Goal: Ask a question: Seek information or help from site administrators or community

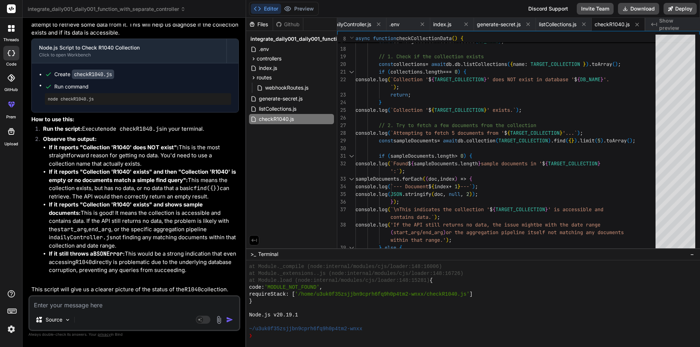
scroll to position [24696, 0]
click at [106, 298] on textarea at bounding box center [134, 303] width 209 height 13
click at [65, 303] on textarea at bounding box center [134, 303] width 209 height 13
type textarea "s"
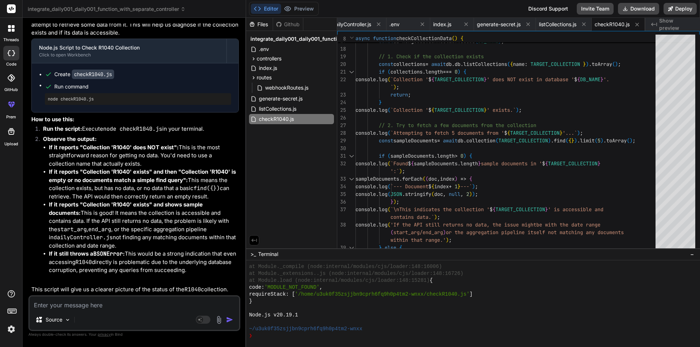
type textarea "x"
type textarea "su"
type textarea "x"
type textarea "sup"
type textarea "x"
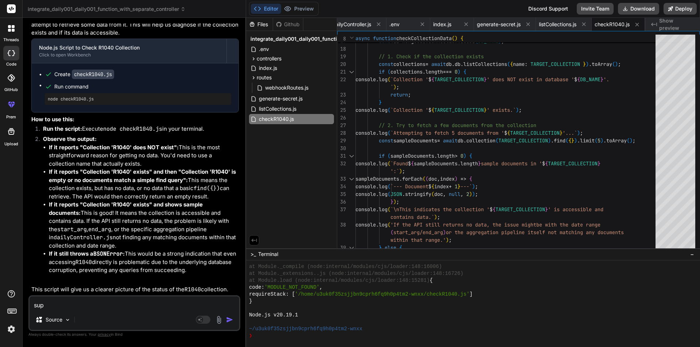
type textarea "supp"
type textarea "x"
type textarea "suppo"
type textarea "x"
type textarea "suppos"
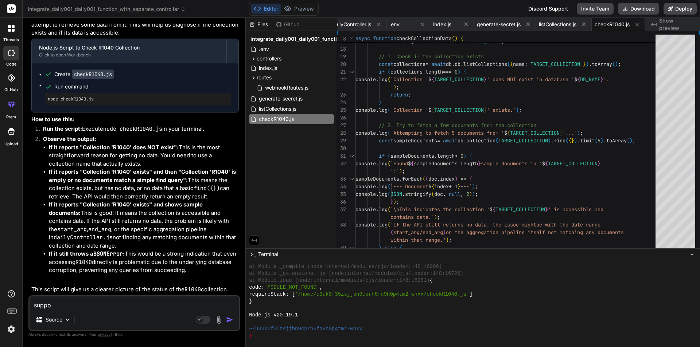
type textarea "x"
type textarea "suppose"
type textarea "x"
type textarea "suppose"
type textarea "x"
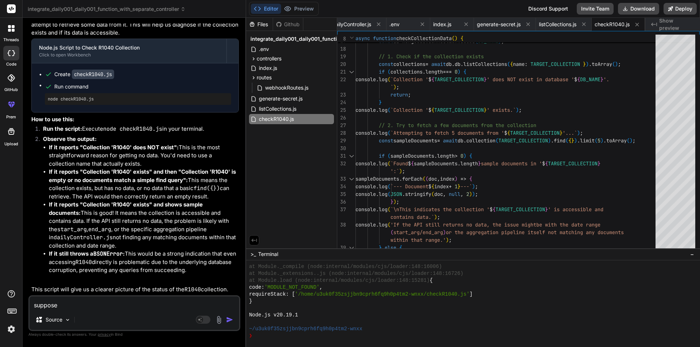
type textarea "suppose R"
type textarea "x"
type textarea "suppose R1"
type textarea "x"
type textarea "suppose R10"
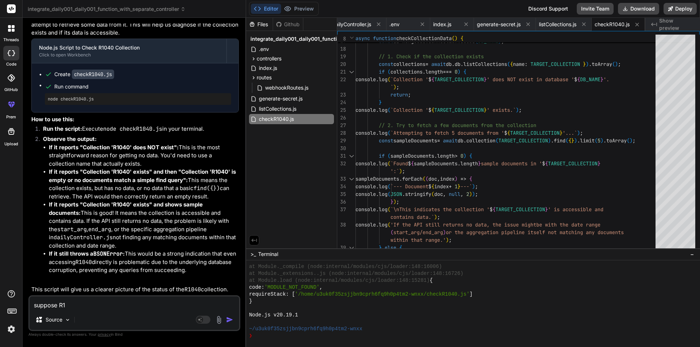
type textarea "x"
type textarea "suppose R104"
type textarea "x"
type textarea "suppose R1040"
type textarea "x"
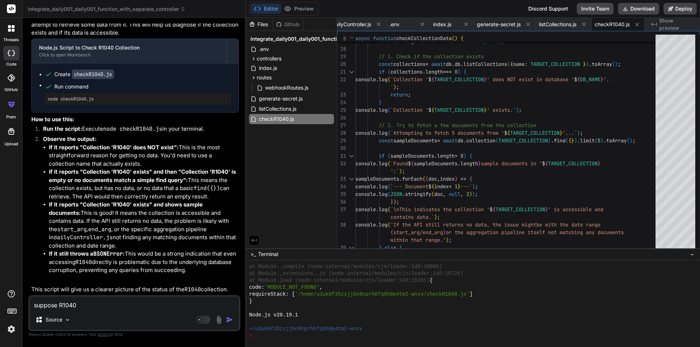
type textarea "suppose R1040"
type textarea "x"
type textarea "suppose R1040 d"
type textarea "x"
type textarea "suppose R1040 do"
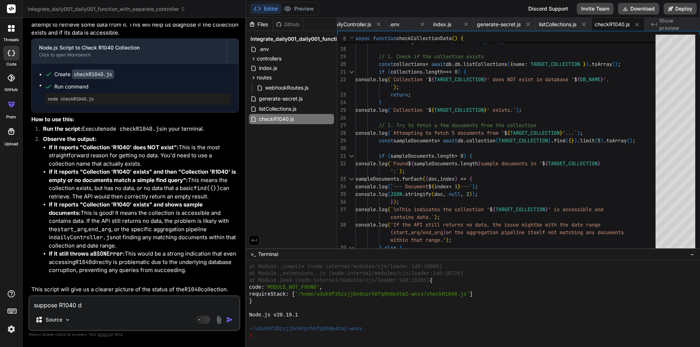
type textarea "x"
type textarea "suppose R1040 doe"
type textarea "x"
type textarea "suppose R1040 does"
type textarea "x"
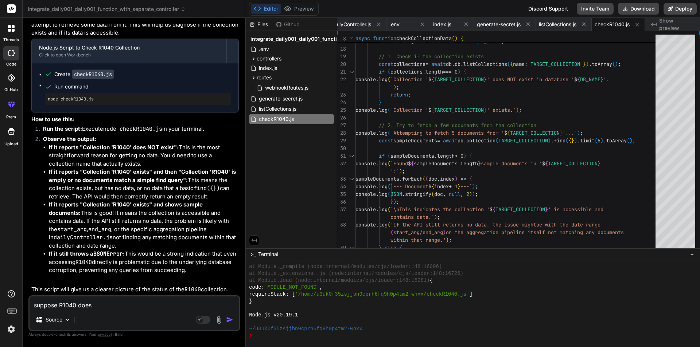
type textarea "suppose R1040 doesn"
type textarea "x"
type textarea "suppose R1040 doesno"
type textarea "x"
type textarea "suppose R1040 doesnot"
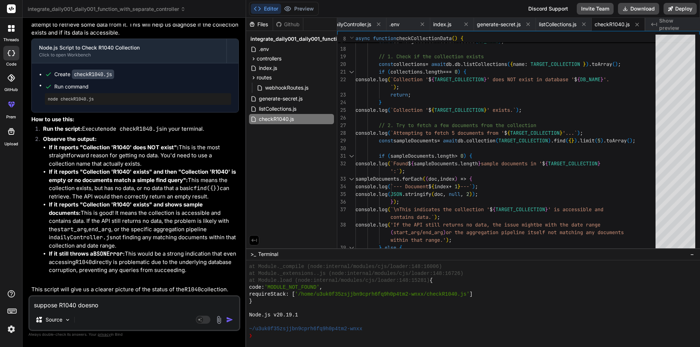
type textarea "x"
type textarea "suppose R1040 doesnot"
type textarea "x"
type textarea "suppose R1040 doesnot h"
type textarea "x"
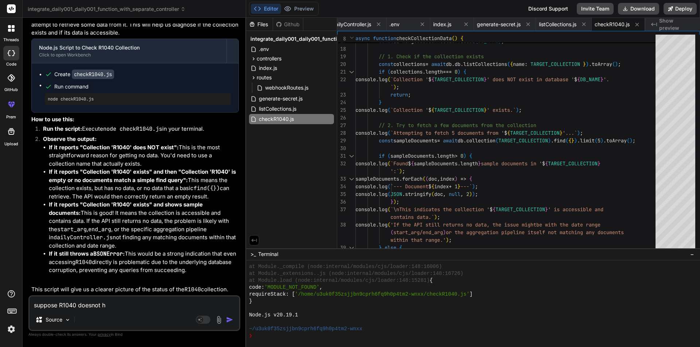
type textarea "suppose R1040 doesnot ha"
type textarea "x"
type textarea "suppose R1040 doesnot hav"
type textarea "x"
type textarea "suppose R1040 doesnot have"
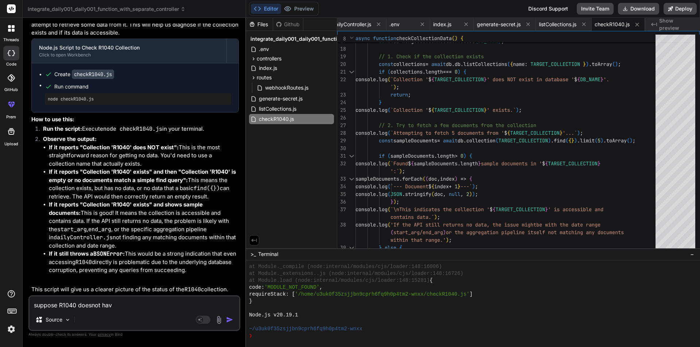
type textarea "x"
type textarea "suppose R1040 doesnot have"
type textarea "x"
type textarea "suppose R1040 doesnot have d"
type textarea "x"
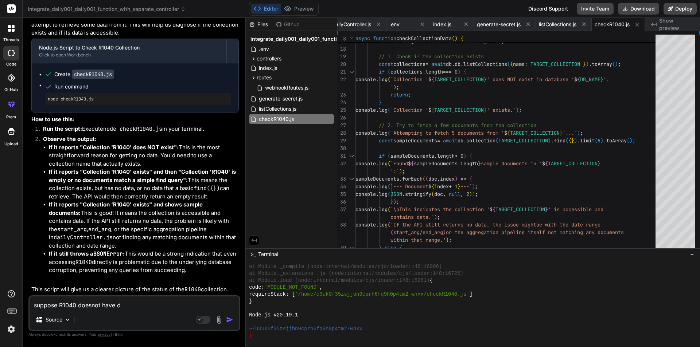
type textarea "suppose R1040 doesnot have da"
type textarea "x"
type textarea "suppose R1040 doesnot have dat"
type textarea "x"
type textarea "suppose R1040 doesnot have data"
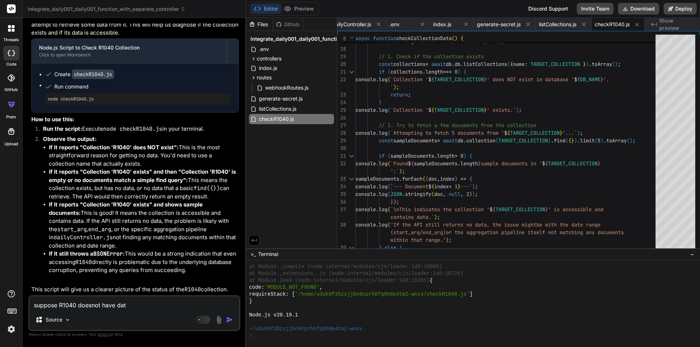
type textarea "x"
type textarea "suppose R1040 doesnot have data"
type textarea "x"
type textarea "suppose R1040 doesnot have data w"
type textarea "x"
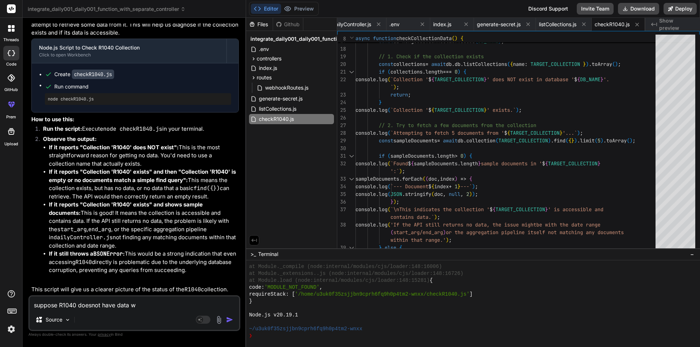
type textarea "suppose R1040 doesnot have data wh"
type textarea "x"
type textarea "suppose R1040 doesnot have data wha"
type textarea "x"
type textarea "suppose R1040 doesnot have data what"
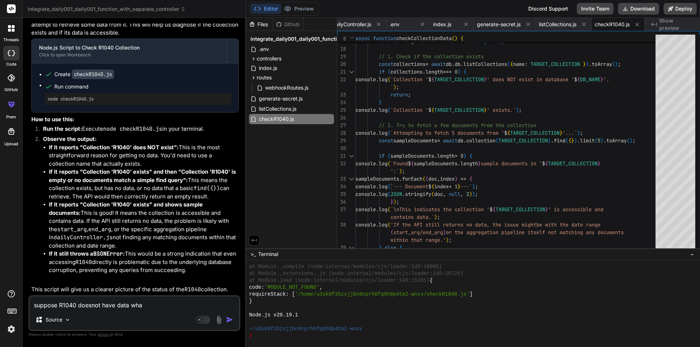
type textarea "x"
type textarea "suppose R1040 doesnot have data what"
type textarea "x"
type textarea "suppose R1040 doesnot have data what a"
type textarea "x"
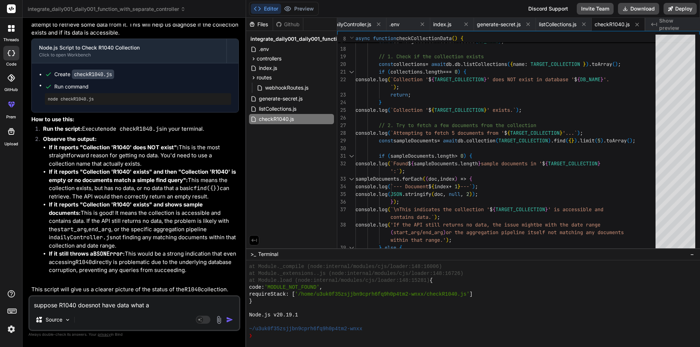
type textarea "suppose R1040 doesnot have data what ab"
type textarea "x"
type textarea "suppose R1040 doesnot have data what abo"
type textarea "x"
type textarea "suppose R1040 doesnot have data what abou"
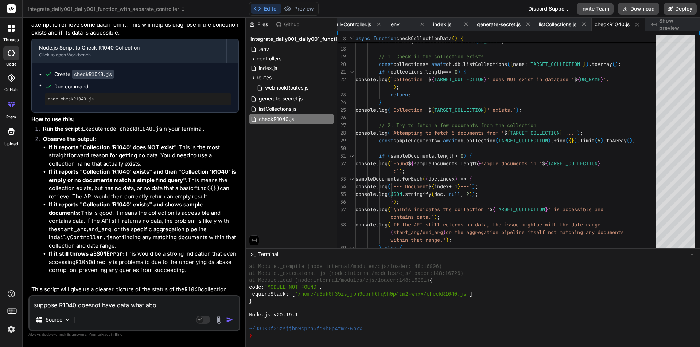
type textarea "x"
type textarea "suppose R1040 doesnot have data what about"
type textarea "x"
type textarea "suppose R1040 doesnot have data what about"
type textarea "x"
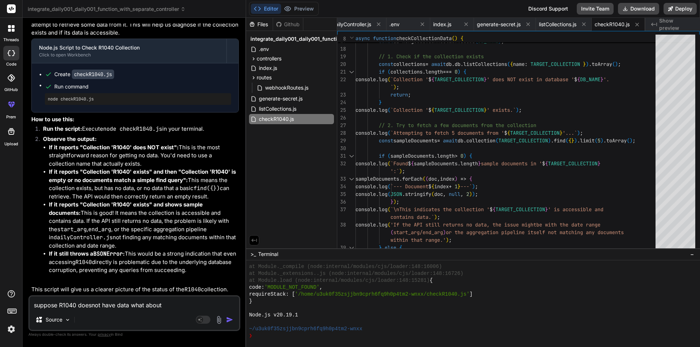
type textarea "suppose R1040 doesnot have data what about b"
type textarea "x"
type textarea "suppose R1040 doesnot have data what about be"
type textarea "x"
type textarea "suppose R1040 doesnot have data what about bel"
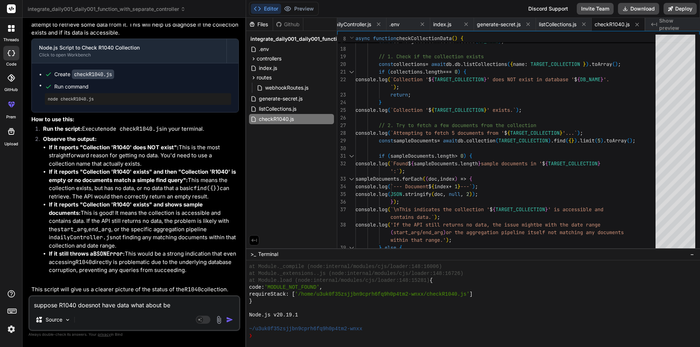
type textarea "x"
type textarea "suppose R1040 doesnot have data what about belo"
type textarea "x"
type textarea "suppose R1040 doesnot have data what about below"
type textarea "x"
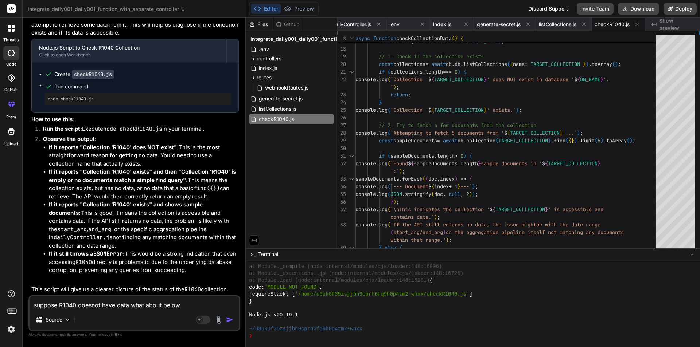
type textarea "suppose R1040 doesnot have data what about below"
type textarea "x"
type textarea "suppose R1040 doesnot have data what about below r"
type textarea "x"
type textarea "suppose R1040 doesnot have data what about below rd"
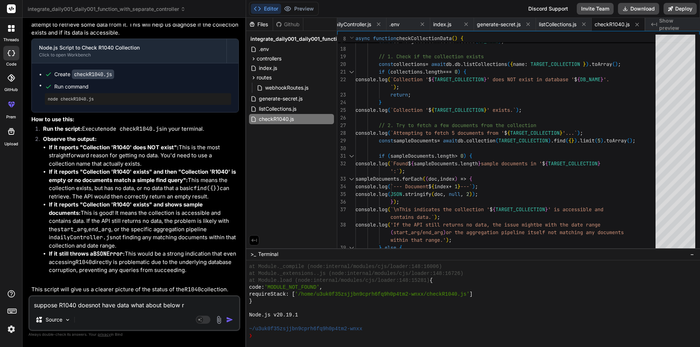
type textarea "x"
type textarea "suppose R1040 doesnot have data what about below rdu"
type textarea "x"
type textarea "suppose R1040 doesnot have data what about below rdu9"
type textarea "x"
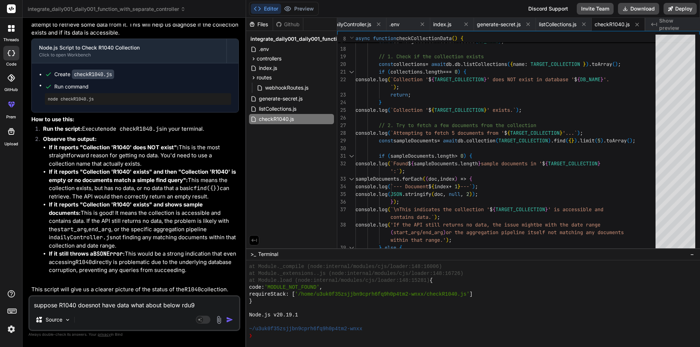
type textarea "suppose R1040 doesnot have data what about below rdu92"
type textarea "x"
type textarea "suppose R1040 doesnot have data what about below rdu9"
type textarea "x"
type textarea "suppose R1040 doesnot have data what about below rdu91"
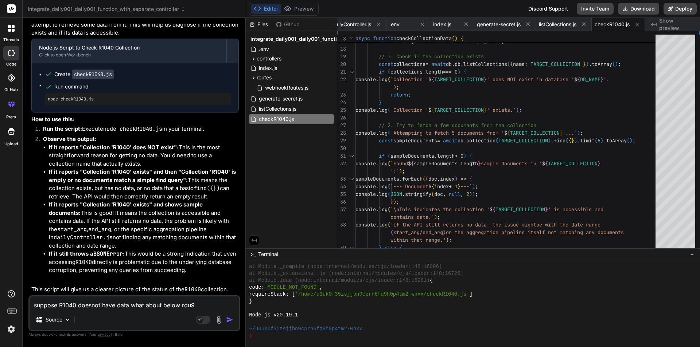
type textarea "x"
type textarea "suppose R1040 doesnot have data what about below rdu910"
type textarea "x"
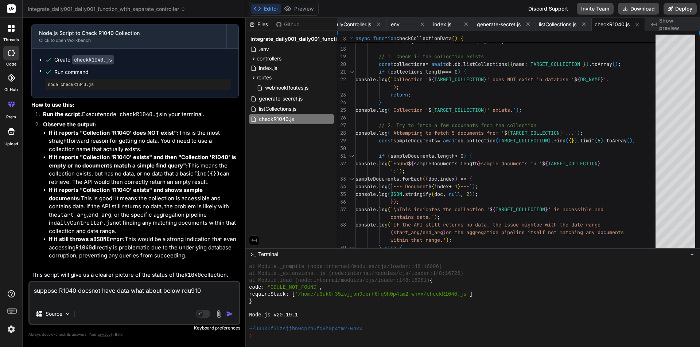
type textarea "suppose R1040 doesnot have data what about below rdu910"
type textarea "x"
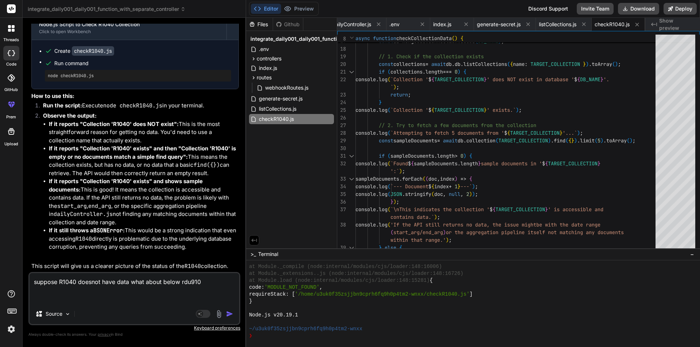
paste textarea "db.R1040.find().pretty() db.rdu910.find().pretty() { _id: ObjectId("652ef1fb6bb…"
type textarea "suppose R1040 doesnot have data what about below rdu910 db.R1040.find().pretty(…"
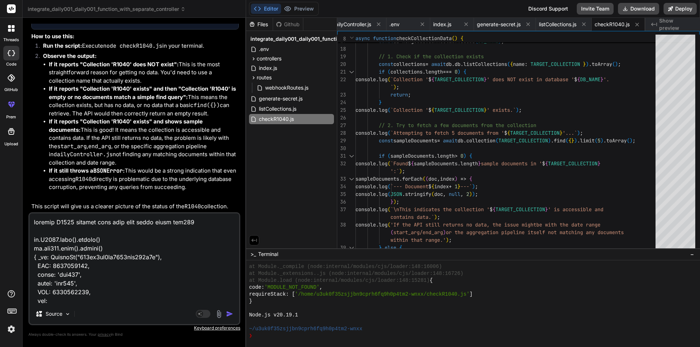
scroll to position [1356, 0]
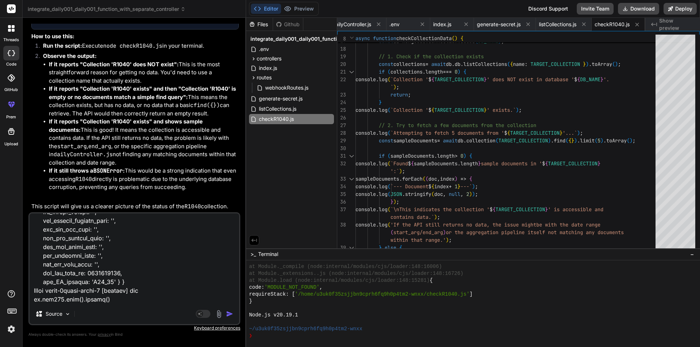
type textarea "x"
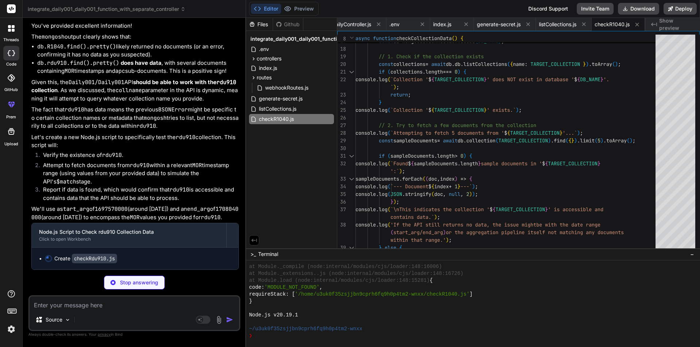
scroll to position [25364, 0]
type textarea "x"
type textarea "} checkCollectionData();"
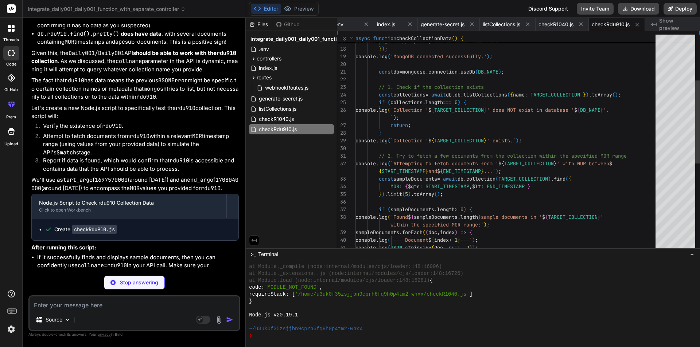
scroll to position [1689, 0]
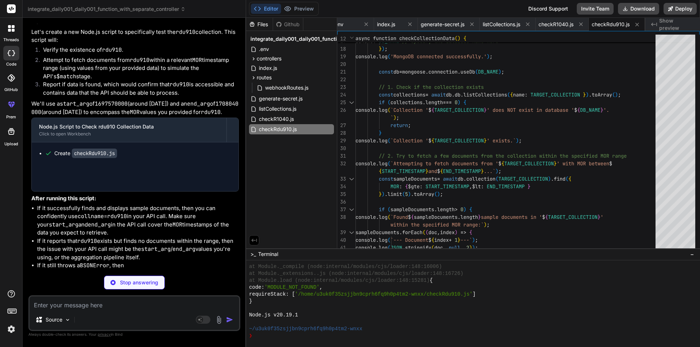
type textarea "x"
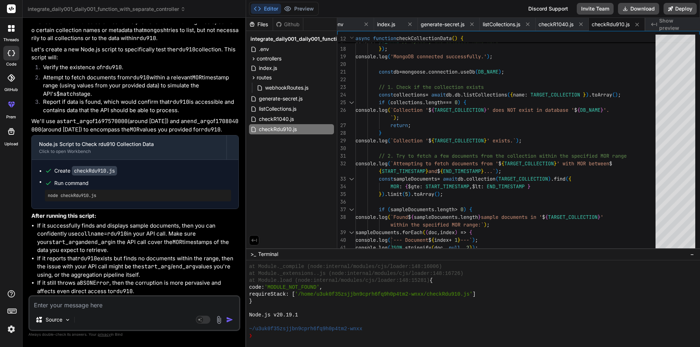
scroll to position [25509, 0]
click at [329, 130] on icon at bounding box center [329, 129] width 6 height 6
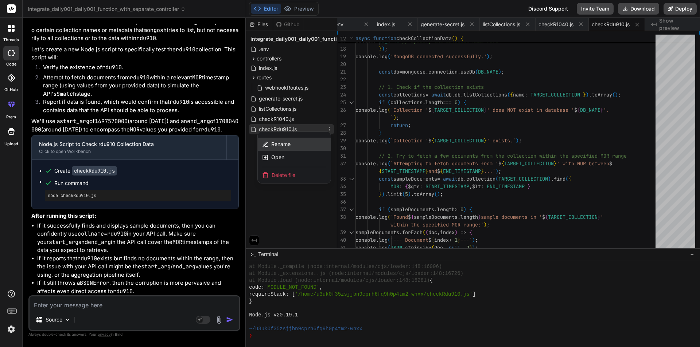
click at [305, 146] on div "Rename" at bounding box center [294, 144] width 73 height 13
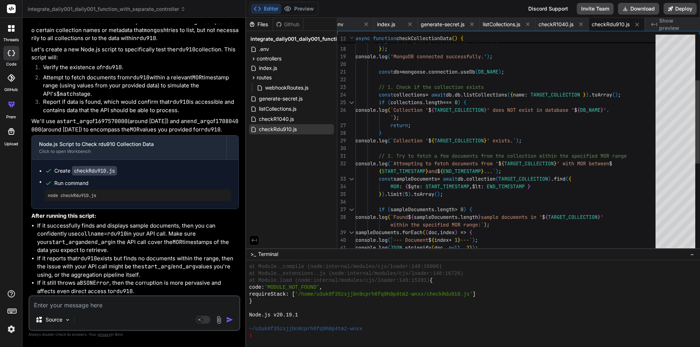
click at [467, 128] on div "useUnifiedTopology : true , dbName : DB_NAME // Specify the database name here …" at bounding box center [507, 198] width 304 height 566
type textarea "require('dotenv').config(); const mongoose = require('mongoose'); const MONGODB…"
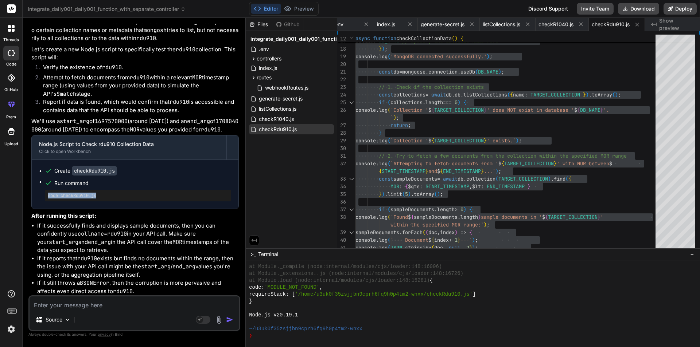
drag, startPoint x: 100, startPoint y: 205, endPoint x: 45, endPoint y: 206, distance: 54.7
click at [45, 201] on div "node checkRdu910.js" at bounding box center [138, 196] width 186 height 12
copy pre "node checkRdu910.js"
paste textarea "MongoDB connected successfully. Collection 'rdu910' exists. Attempting to fetch…"
type textarea "MongoDB connected successfully. Collection 'rdu910' exists. Attempting to fetch…"
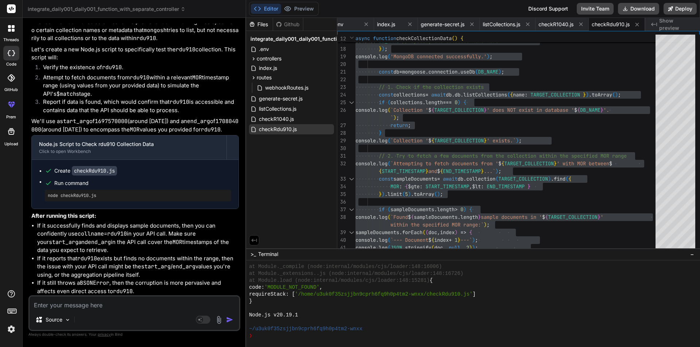
type textarea "x"
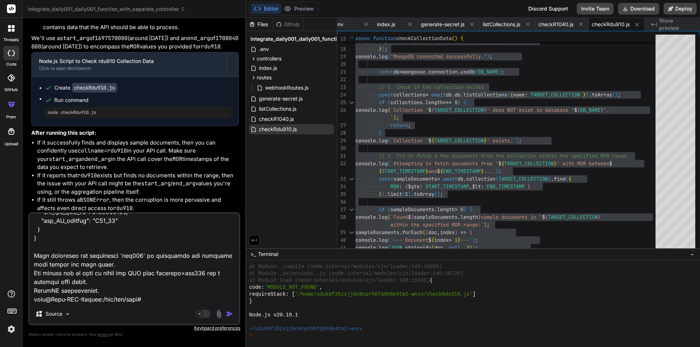
type textarea "MongoDB connected successfully. Collection 'rdu910' exists. Attempting to fetch…"
click at [228, 316] on img "button" at bounding box center [229, 313] width 7 height 7
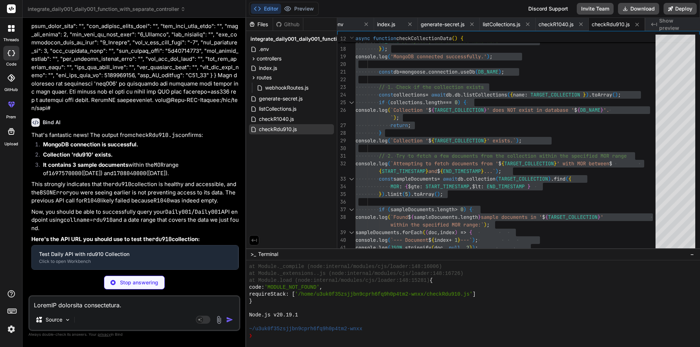
scroll to position [26184, 0]
type textarea "x"
type textarea "require('dotenv').config(); const mongoose = require('mongoose'); const MONGODB…"
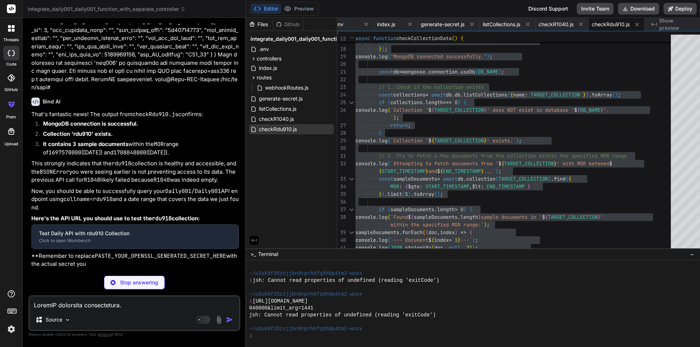
scroll to position [0, 112]
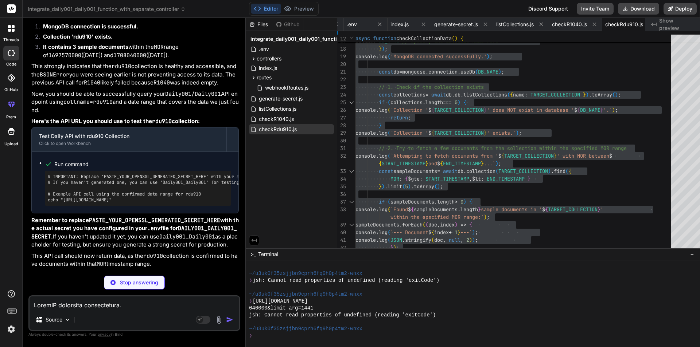
type textarea "x"
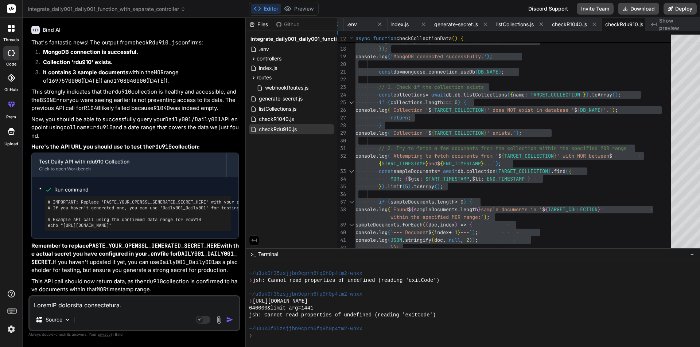
scroll to position [25461, 0]
type textarea "require('dotenv').config(); const mongoose = require('mongoose'); const MONGODB…"
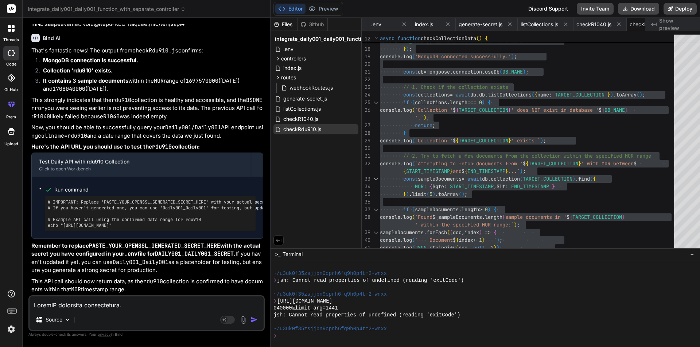
type textarea "x"
type textarea "require('dotenv').config(); const mongoose = require('mongoose'); const MONGODB…"
type textarea "x"
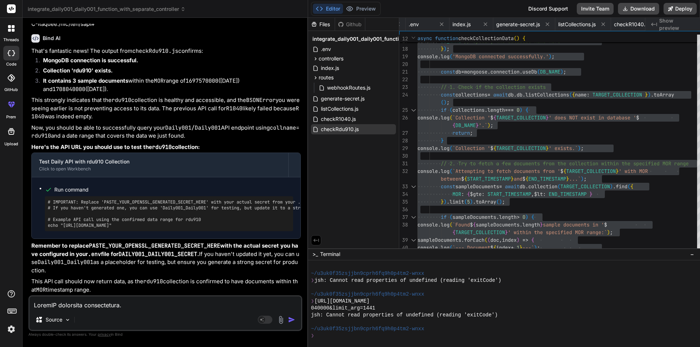
type textarea "require('dotenv').config(); const mongoose = require('mongoose'); const MONGODB…"
type textarea "x"
type textarea "require('dotenv').config(); const mongoose = require('mongoose'); const MONGODB…"
type textarea "x"
type textarea "require('dotenv').config(); const mongoose = require('mongoose'); const MONGODB…"
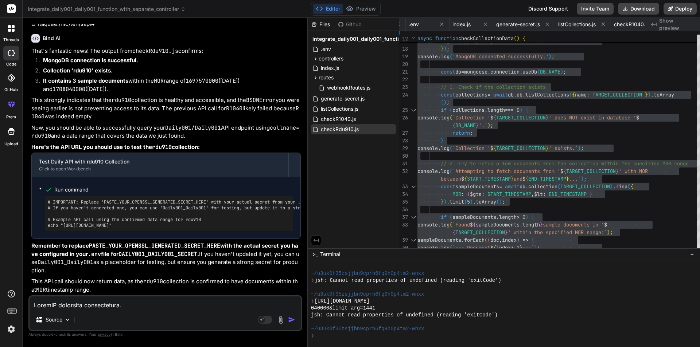
type textarea "x"
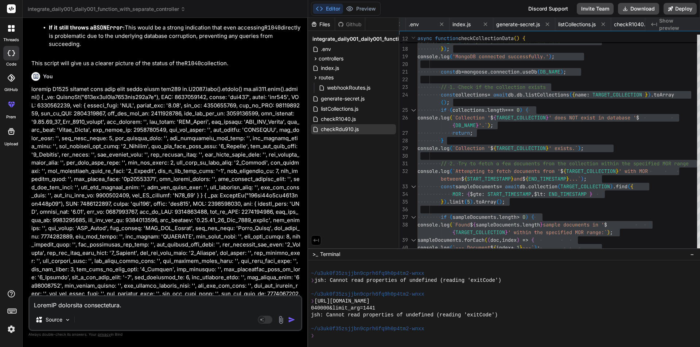
type textarea "require('dotenv').config(); const mongoose = require('mongoose'); const MONGODB…"
type textarea "x"
type textarea "require('dotenv').config(); const mongoose = require('mongoose'); const MONGODB…"
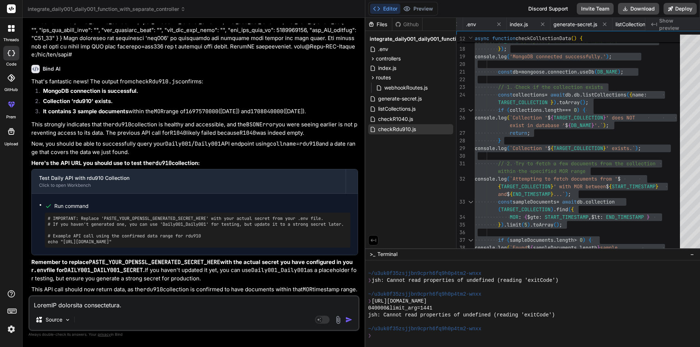
type textarea "x"
type textarea "require('dotenv').config(); const mongoose = require('mongoose'); const MONGODB…"
type textarea "x"
type textarea "require('dotenv').config(); const mongoose = require('mongoose'); const MONGODB…"
type textarea "x"
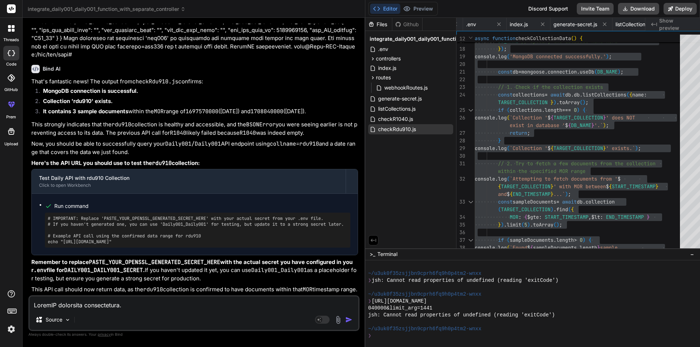
type textarea "require('dotenv').config(); const mongoose = require('mongoose'); const MONGODB…"
type textarea "x"
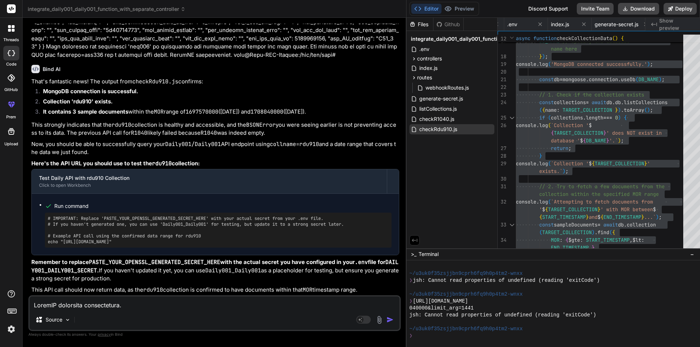
type textarea "require('dotenv').config(); const mongoose = require('mongoose'); const MONGODB…"
type textarea "x"
type textarea "require('dotenv').config(); const mongoose = require('mongoose'); const MONGODB…"
type textarea "x"
type textarea "require('dotenv').config(); const mongoose = require('mongoose'); const MONGODB…"
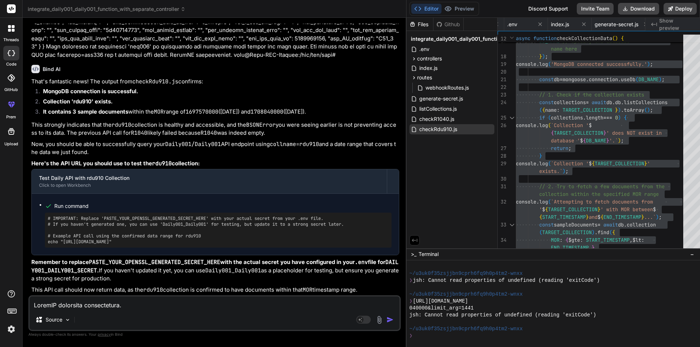
type textarea "x"
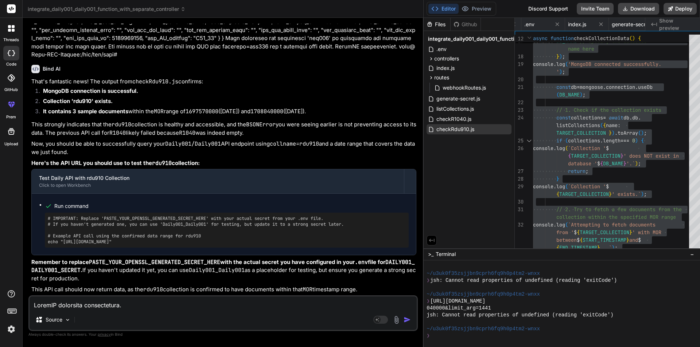
type textarea "require('dotenv').config(); const mongoose = require('mongoose'); const MONGODB…"
type textarea "x"
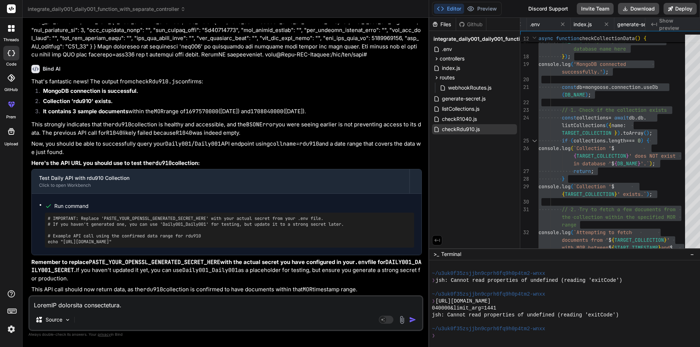
type textarea "require('dotenv').config(); const mongoose = require('mongoose'); const MONGODB…"
type textarea "x"
drag, startPoint x: 254, startPoint y: 203, endPoint x: 425, endPoint y: 208, distance: 171.3
click at [425, 208] on div "Bind AI Web Search Created with Pixso. Code Generator You hi Bind AI Hello! I'm…" at bounding box center [226, 182] width 406 height 329
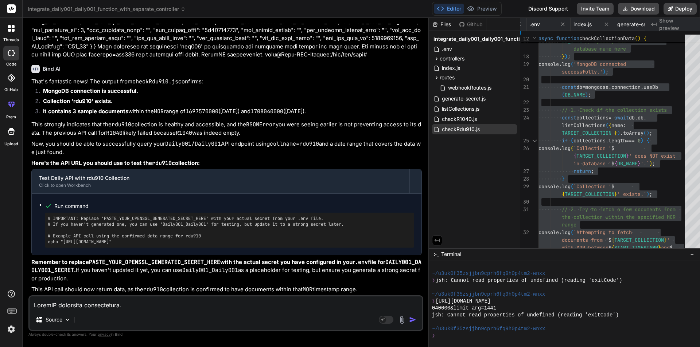
click at [155, 306] on textarea at bounding box center [226, 303] width 392 height 13
paste textarea "# Replace with your actual MongoDB Atlas connection string # Example: mongodb+s…"
type textarea "# Replace with your actual MongoDB Atlas connection string # Example: mongodb+s…"
type textarea "x"
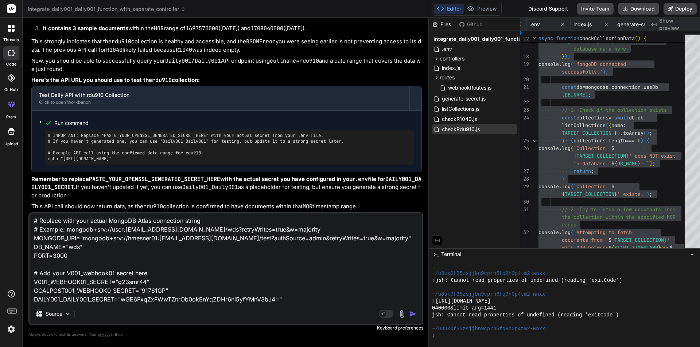
scroll to position [0, 0]
drag, startPoint x: 74, startPoint y: 259, endPoint x: 31, endPoint y: 221, distance: 58.3
click at [31, 221] on textarea "# Replace with your actual MongoDB Atlas connection string # Example: mongodb+s…" at bounding box center [226, 259] width 392 height 90
type textarea "# Add your V001_webhook01 secret here V001_WEBHOOK01_SECRET="g23smr44" GOALPOST…"
type textarea "x"
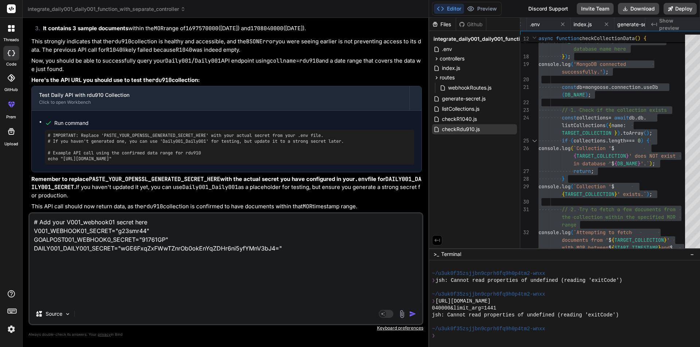
scroll to position [17284, 0]
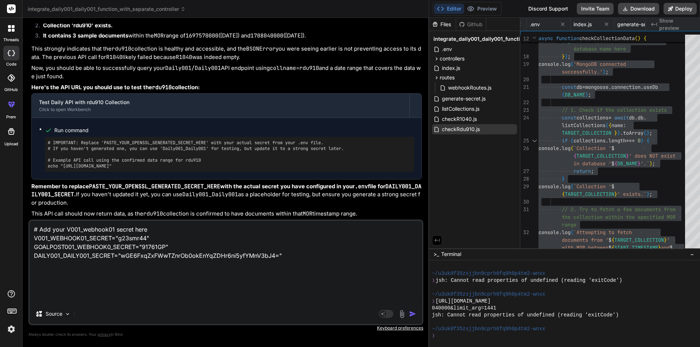
type textarea ". # Add your V001_webhook01 secret here V001_WEBHOOK01_SECRET="g23smr44" GOALPO…"
type textarea "x"
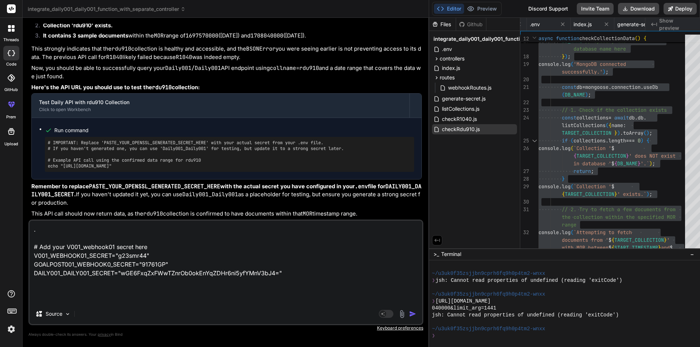
type textarea ".e # Add your V001_webhook01 secret here V001_WEBHOOK01_SECRET="g23smr44" GOALP…"
type textarea "x"
type textarea ".en # Add your V001_webhook01 secret here V001_WEBHOOK01_SECRET="g23smr44" GOAL…"
type textarea "x"
type textarea ".env # Add your V001_webhook01 secret here V001_WEBHOOK01_SECRET="g23smr44" GOA…"
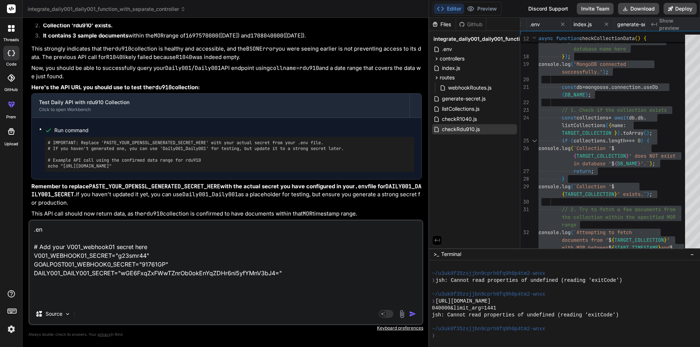
type textarea "x"
type textarea ".env # Add your V001_webhook01 secret here V001_WEBHOOK01_SECRET="g23smr44" GOA…"
type textarea "x"
type textarea ".env f # Add your V001_webhook01 secret here V001_WEBHOOK01_SECRET="g23smr44" G…"
type textarea "x"
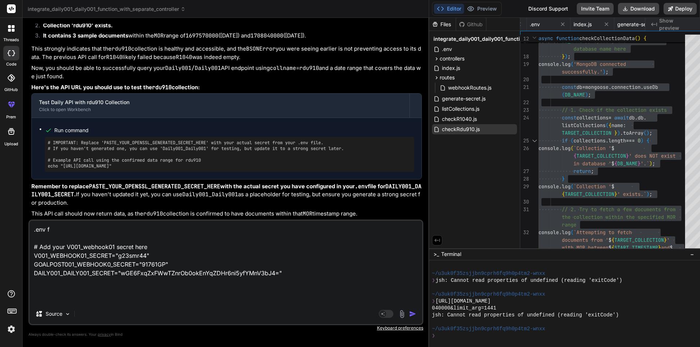
type textarea ".env fi # Add your V001_webhook01 secret here V001_WEBHOOK01_SECRET="g23smr44" …"
type textarea "x"
type textarea ".env fil # Add your V001_webhook01 secret here V001_WEBHOOK01_SECRET="g23smr44"…"
type textarea "x"
type textarea ".env file # Add your V001_webhook01 secret here V001_WEBHOOK01_SECRET="g23smr44…"
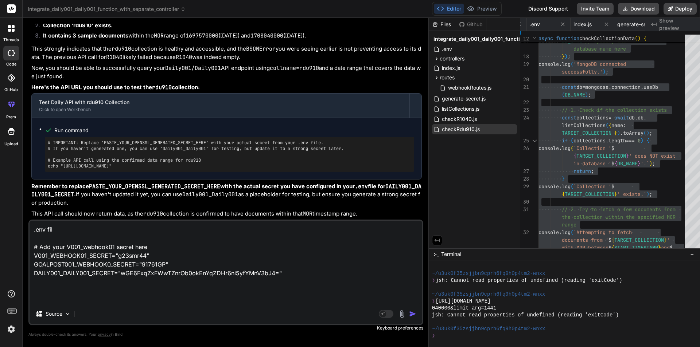
type textarea "x"
type textarea ".env file # Add your V001_webhook01 secret here V001_WEBHOOK01_SECRET="g23smr44…"
type textarea "x"
type textarea ".env file h # Add your V001_webhook01 secret here V001_WEBHOOK01_SECRET="g23smr…"
type textarea "x"
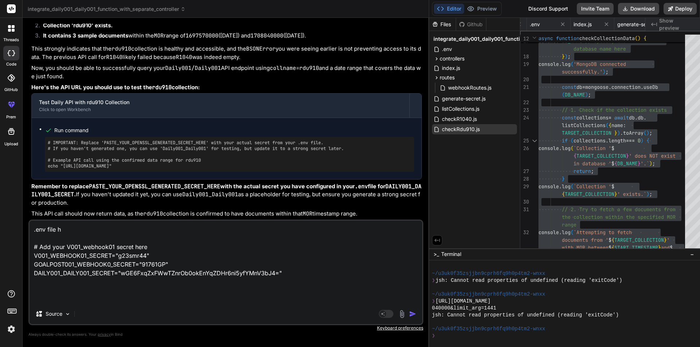
type textarea ".env file ha # Add your V001_webhook01 secret here V001_WEBHOOK01_SECRET="g23sm…"
type textarea "x"
type textarea ".env file has # Add your V001_webhook01 secret here V001_WEBHOOK01_SECRET="g23s…"
type textarea "x"
type textarea ".env file has # Add your V001_webhook01 secret here V001_WEBHOOK01_SECRET="g23s…"
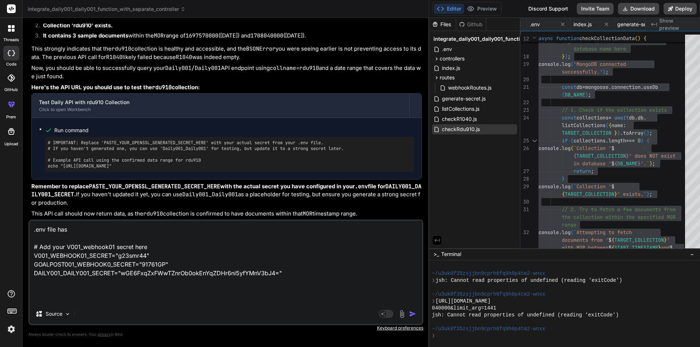
type textarea "x"
type textarea ".env file has t # Add your V001_webhook01 secret here V001_WEBHOOK01_SECRET="g2…"
type textarea "x"
type textarea ".env file has th # Add your V001_webhook01 secret here V001_WEBHOOK01_SECRET="g…"
type textarea "x"
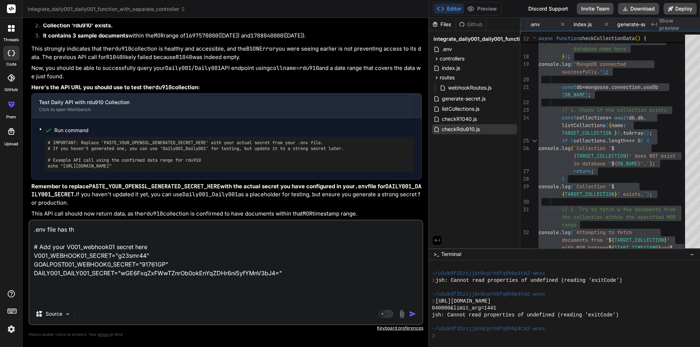
type textarea ".env file has thi # Add your V001_webhook01 secret here V001_WEBHOOK01_SECRET="…"
type textarea "x"
type textarea ".env file has this # Add your V001_webhook01 secret here V001_WEBHOOK01_SECRET=…"
type textarea "x"
type textarea ".env file has this # Add your V001_webhook01 secret here V001_WEBHOOK01_SECRET=…"
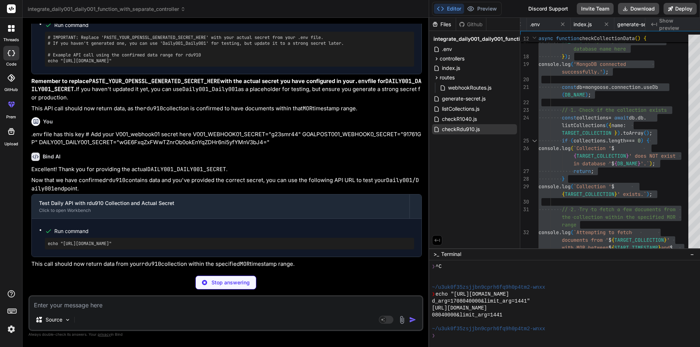
scroll to position [17227, 0]
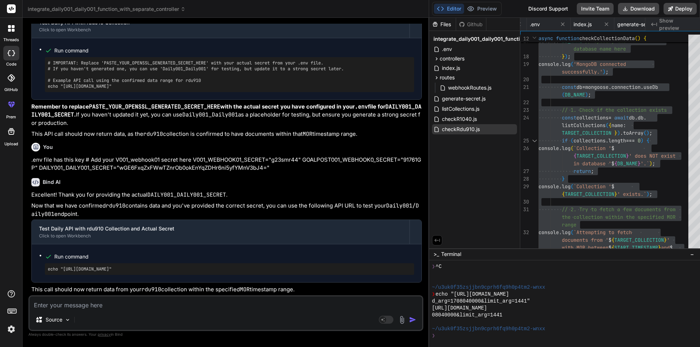
drag, startPoint x: 63, startPoint y: 270, endPoint x: 433, endPoint y: 271, distance: 369.8
click at [411, 271] on pre "echo "[URL][DOMAIN_NAME]"" at bounding box center [229, 269] width 363 height 6
click at [40, 270] on ul "Run command echo "[URL][DOMAIN_NAME]"" at bounding box center [226, 263] width 375 height 23
drag, startPoint x: 40, startPoint y: 270, endPoint x: 437, endPoint y: 274, distance: 397.5
click at [421, 274] on div "Run command echo "[URL][DOMAIN_NAME]"" at bounding box center [226, 263] width 389 height 38
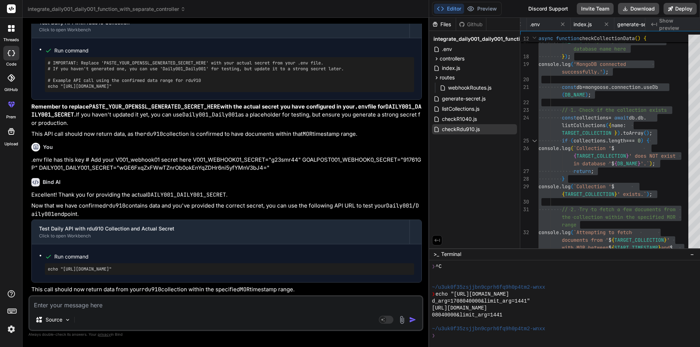
copy pre "echo "[URL][DOMAIN_NAME]"
click at [90, 273] on div "echo "[URL][DOMAIN_NAME]"" at bounding box center [229, 269] width 369 height 12
drag, startPoint x: 62, startPoint y: 270, endPoint x: 443, endPoint y: 270, distance: 380.7
click at [423, 270] on div "You hi Bind AI Hello! I'm Bind AI, your expert development assistant. I'm here …" at bounding box center [226, 160] width 393 height 272
click at [369, 271] on pre "echo "[URL][DOMAIN_NAME]"" at bounding box center [229, 269] width 363 height 6
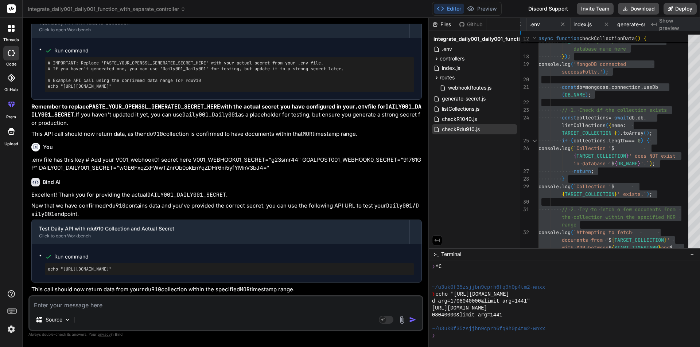
click at [369, 271] on pre "echo "[URL][DOMAIN_NAME]"" at bounding box center [229, 269] width 363 height 6
click at [106, 307] on textarea at bounding box center [226, 303] width 392 height 13
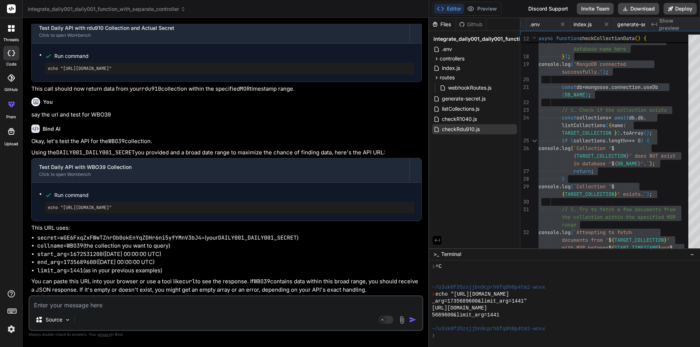
scroll to position [17428, 0]
drag, startPoint x: 48, startPoint y: 207, endPoint x: 432, endPoint y: 213, distance: 383.7
click at [414, 213] on div "echo "[URL][DOMAIN_NAME]"" at bounding box center [229, 208] width 369 height 12
click at [411, 208] on pre "echo "[URL][DOMAIN_NAME]"" at bounding box center [229, 208] width 363 height 6
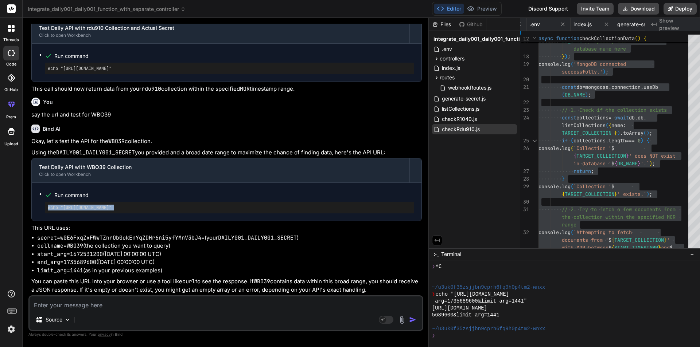
click at [411, 208] on pre "echo "[URL][DOMAIN_NAME]"" at bounding box center [229, 208] width 363 height 6
click at [111, 299] on textarea at bounding box center [226, 303] width 392 height 13
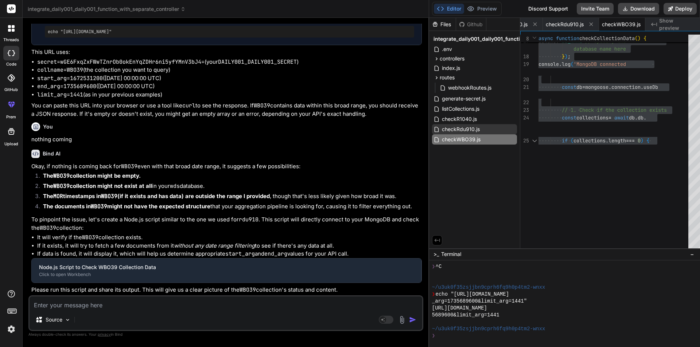
scroll to position [2174, 0]
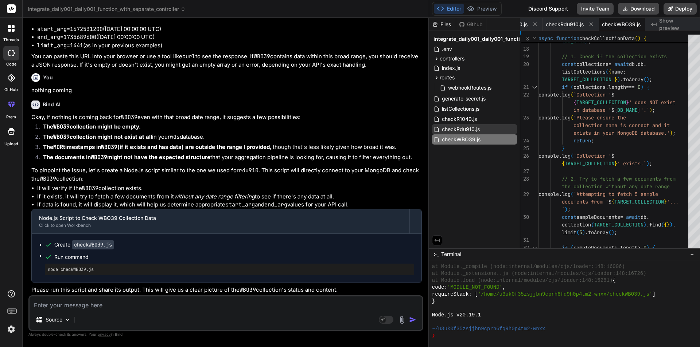
click at [90, 306] on textarea at bounding box center [226, 303] width 392 height 13
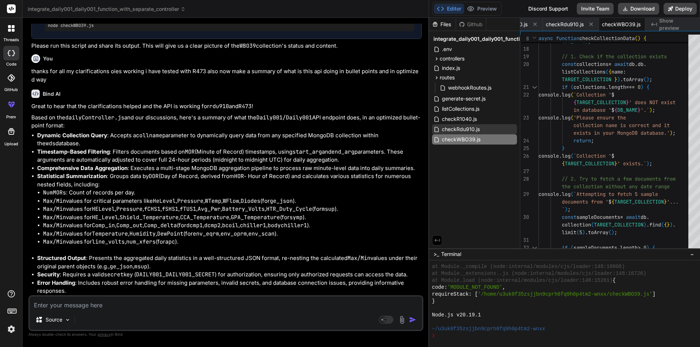
scroll to position [17872, 0]
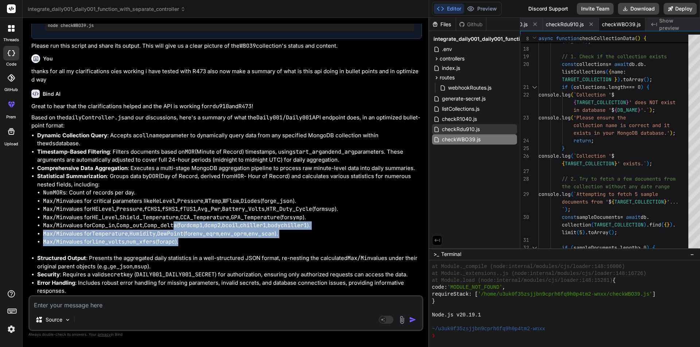
drag, startPoint x: 208, startPoint y: 252, endPoint x: 180, endPoint y: 234, distance: 33.1
click at [180, 234] on ul "NumMORs : Count of records per day. Max/Min values for critical parameters like…" at bounding box center [229, 218] width 384 height 58
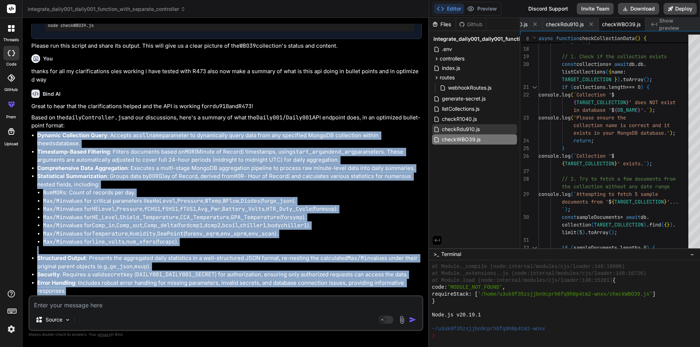
drag, startPoint x: 432, startPoint y: 290, endPoint x: 36, endPoint y: 149, distance: 420.5
click at [36, 149] on ul "Dynamic Collection Query : Accepts a collname parameter to dynamically query da…" at bounding box center [226, 214] width 390 height 164
copy ul "Dynamic Collection Query : Accepts a collname parameter to dynamically query da…"
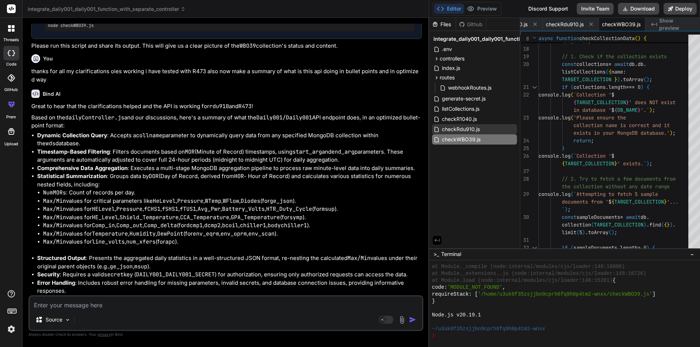
click at [127, 310] on div "Source Agent Mode. When this toggle is activated, AI automatically makes decisi…" at bounding box center [225, 313] width 395 height 36
click at [128, 302] on textarea at bounding box center [226, 303] width 392 height 13
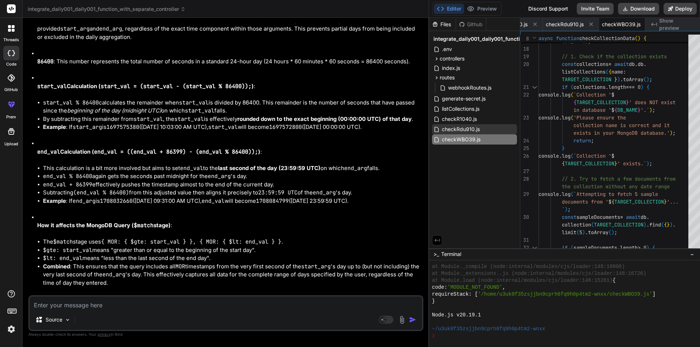
scroll to position [18289, 0]
